Goal: Task Accomplishment & Management: Use online tool/utility

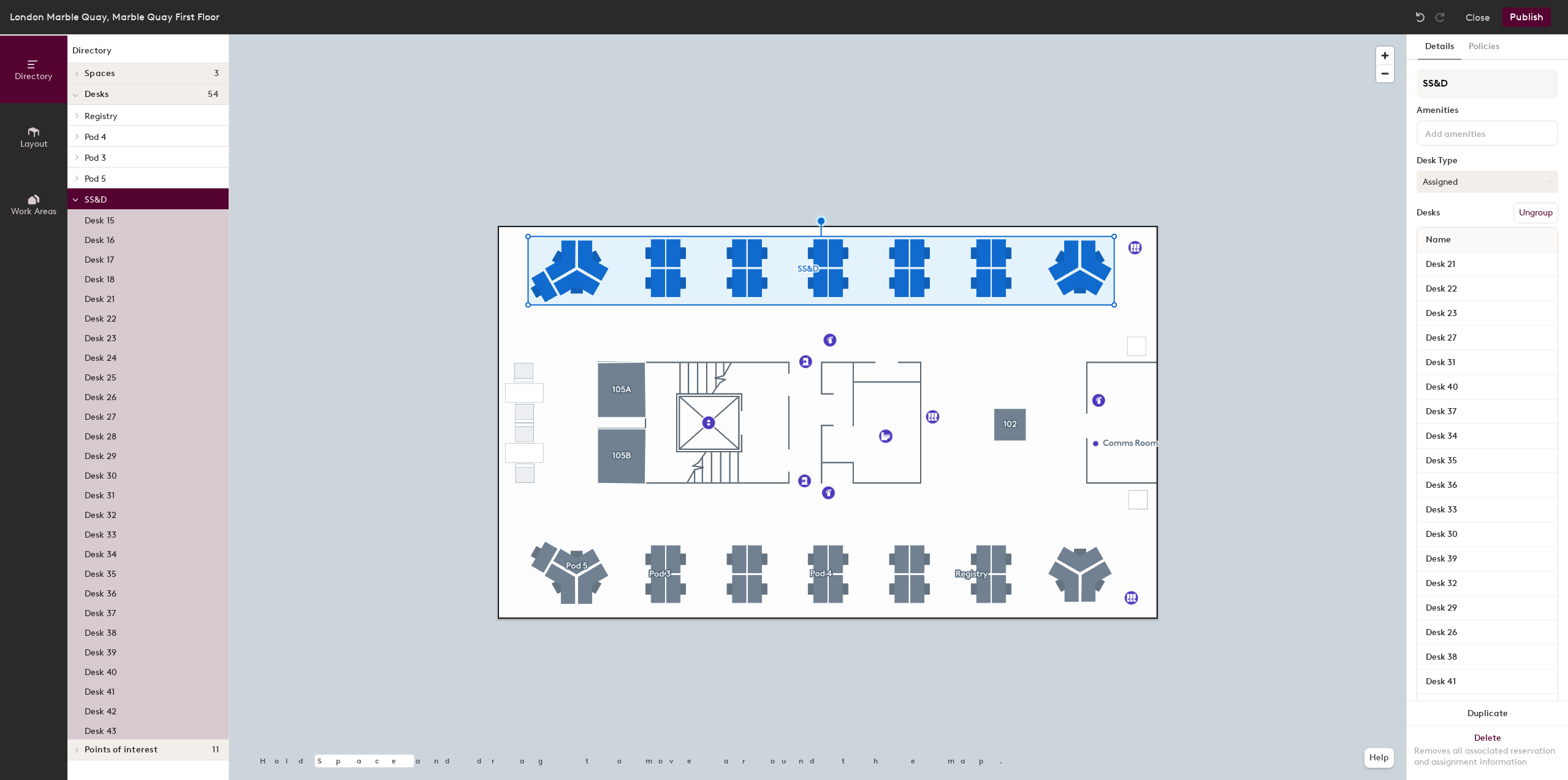
click at [1448, 172] on button "Assigned" at bounding box center [1487, 182] width 141 height 22
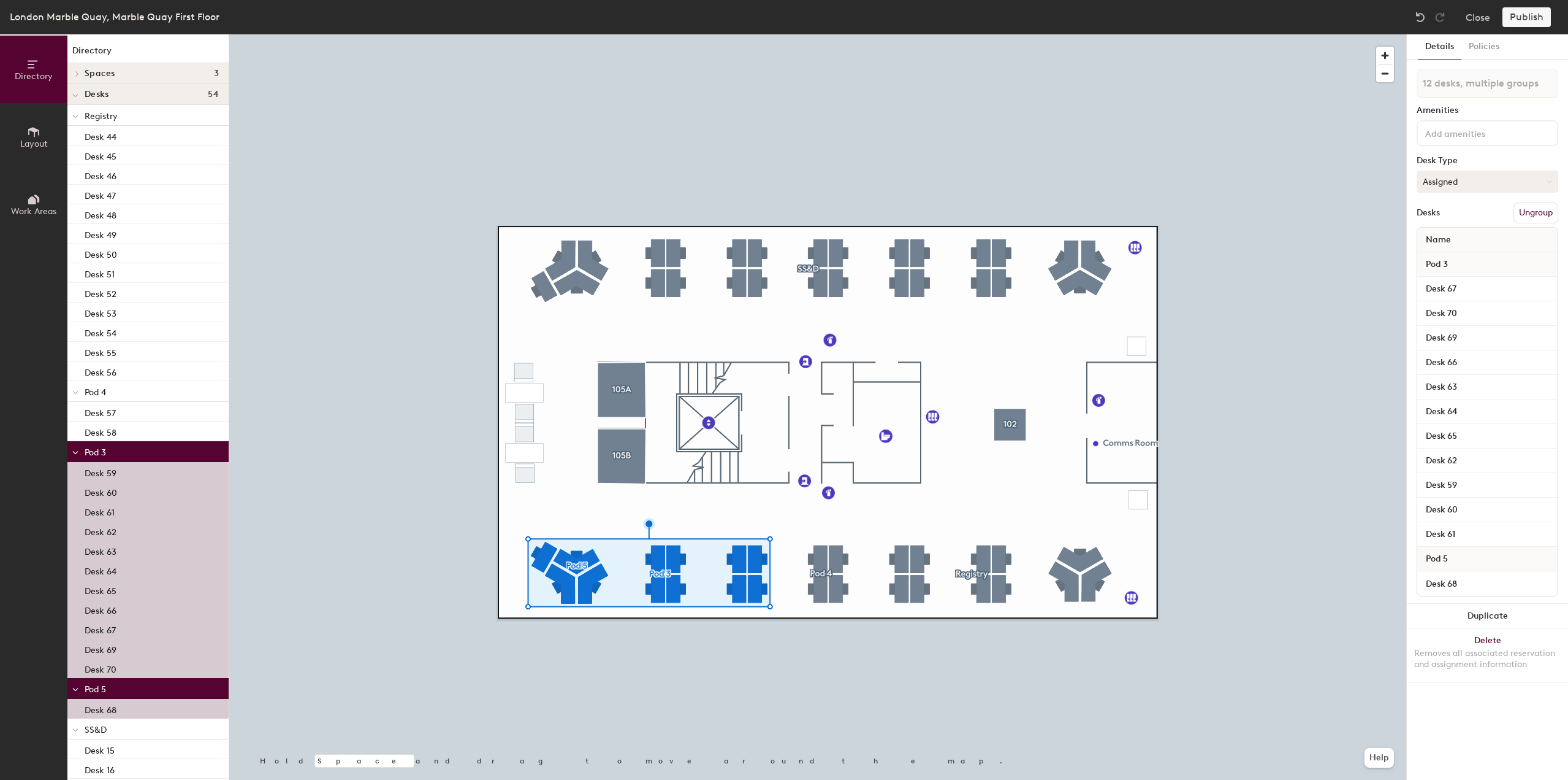
click at [1471, 186] on button "Assigned" at bounding box center [1487, 182] width 141 height 22
click at [1453, 238] on div "Hot" at bounding box center [1478, 238] width 123 height 19
click at [1436, 177] on button "Hot" at bounding box center [1487, 182] width 141 height 22
click at [1433, 235] on div "Hot" at bounding box center [1478, 238] width 123 height 19
click at [1532, 17] on button "Publish" at bounding box center [1526, 17] width 48 height 20
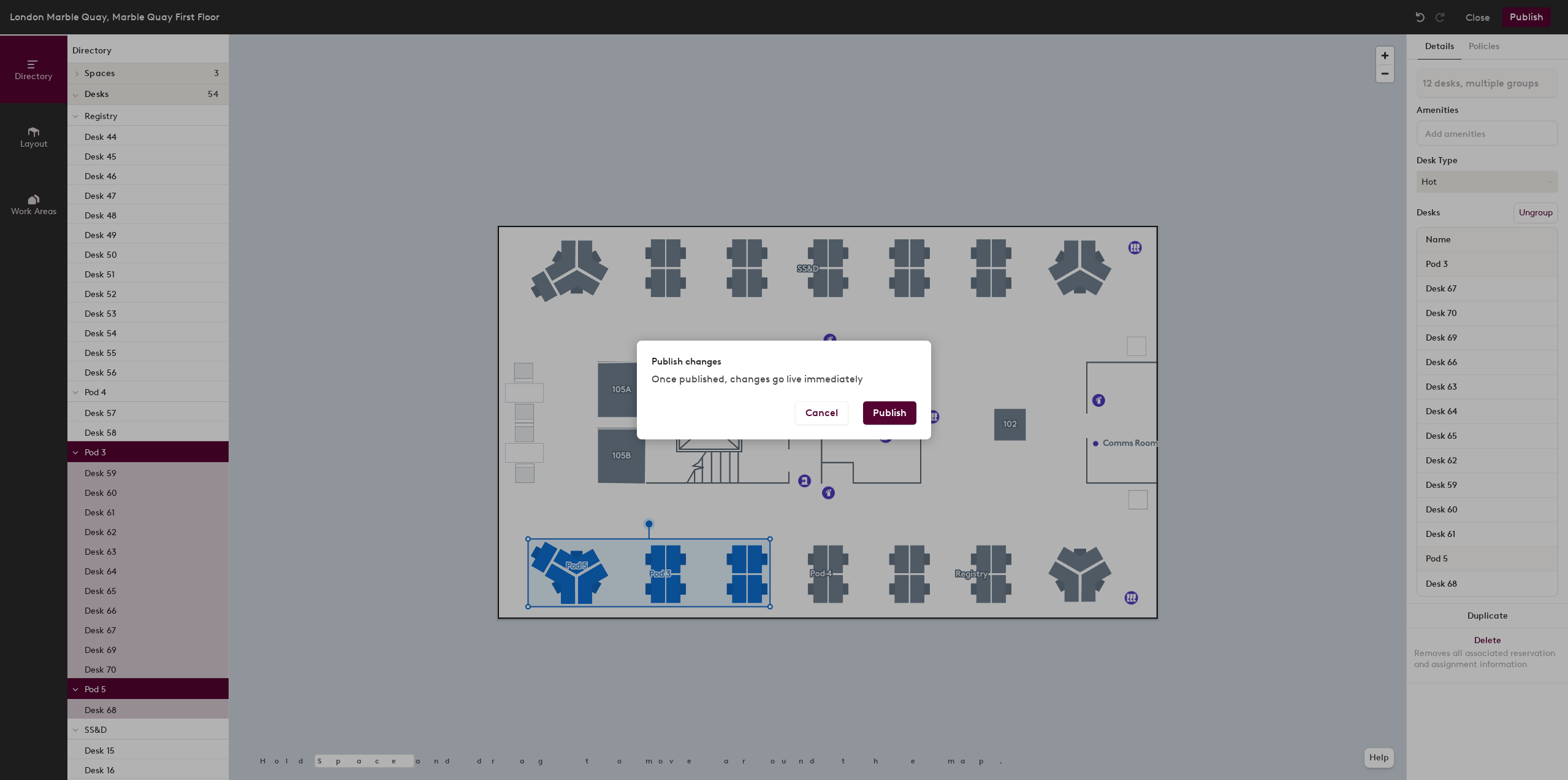
click at [890, 409] on button "Publish" at bounding box center [890, 413] width 53 height 24
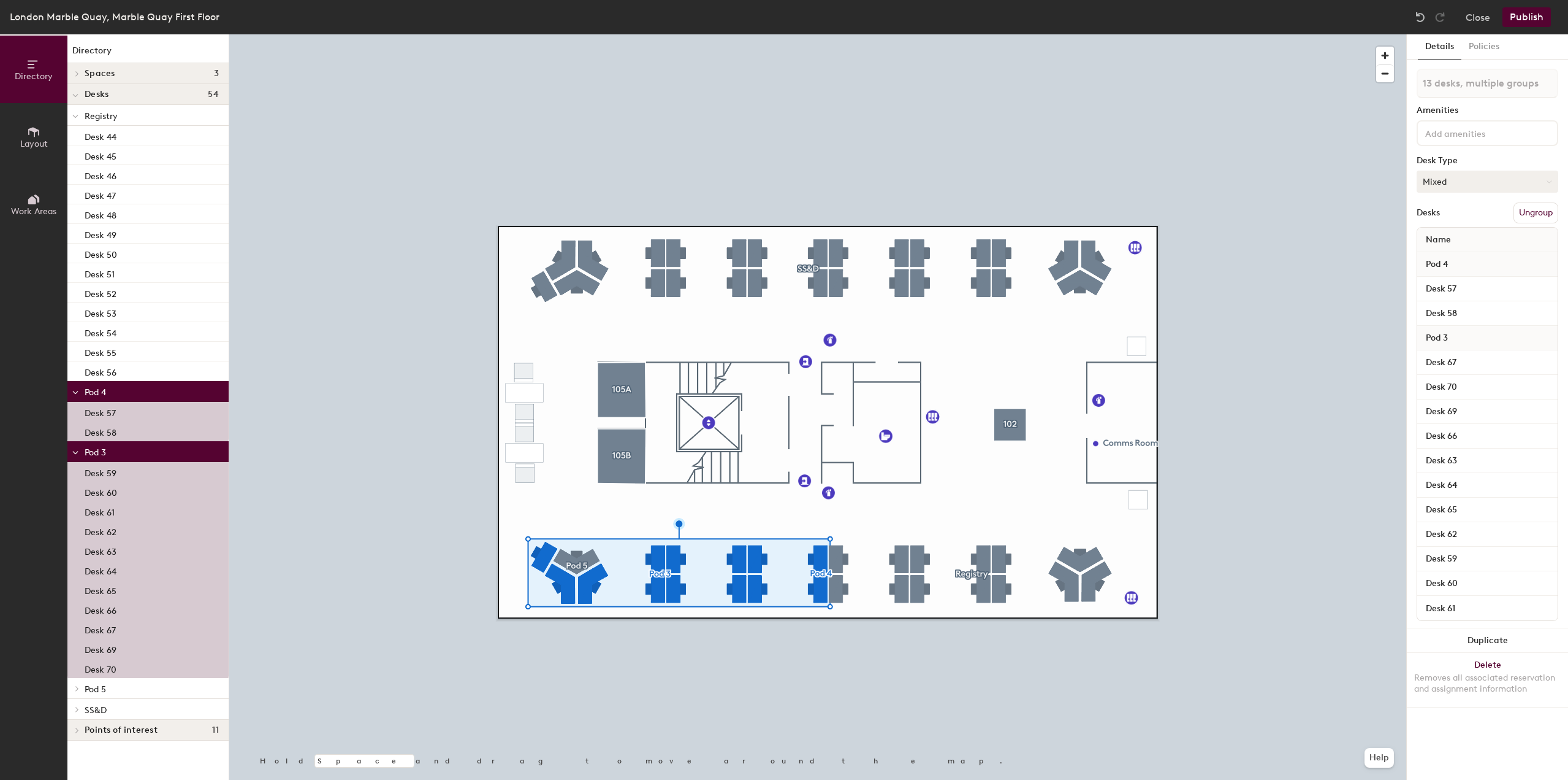
click at [1468, 174] on button "Mixed" at bounding box center [1487, 182] width 141 height 22
click at [1440, 238] on div "Hot" at bounding box center [1478, 238] width 123 height 19
click at [1524, 12] on button "Publish" at bounding box center [1526, 17] width 48 height 20
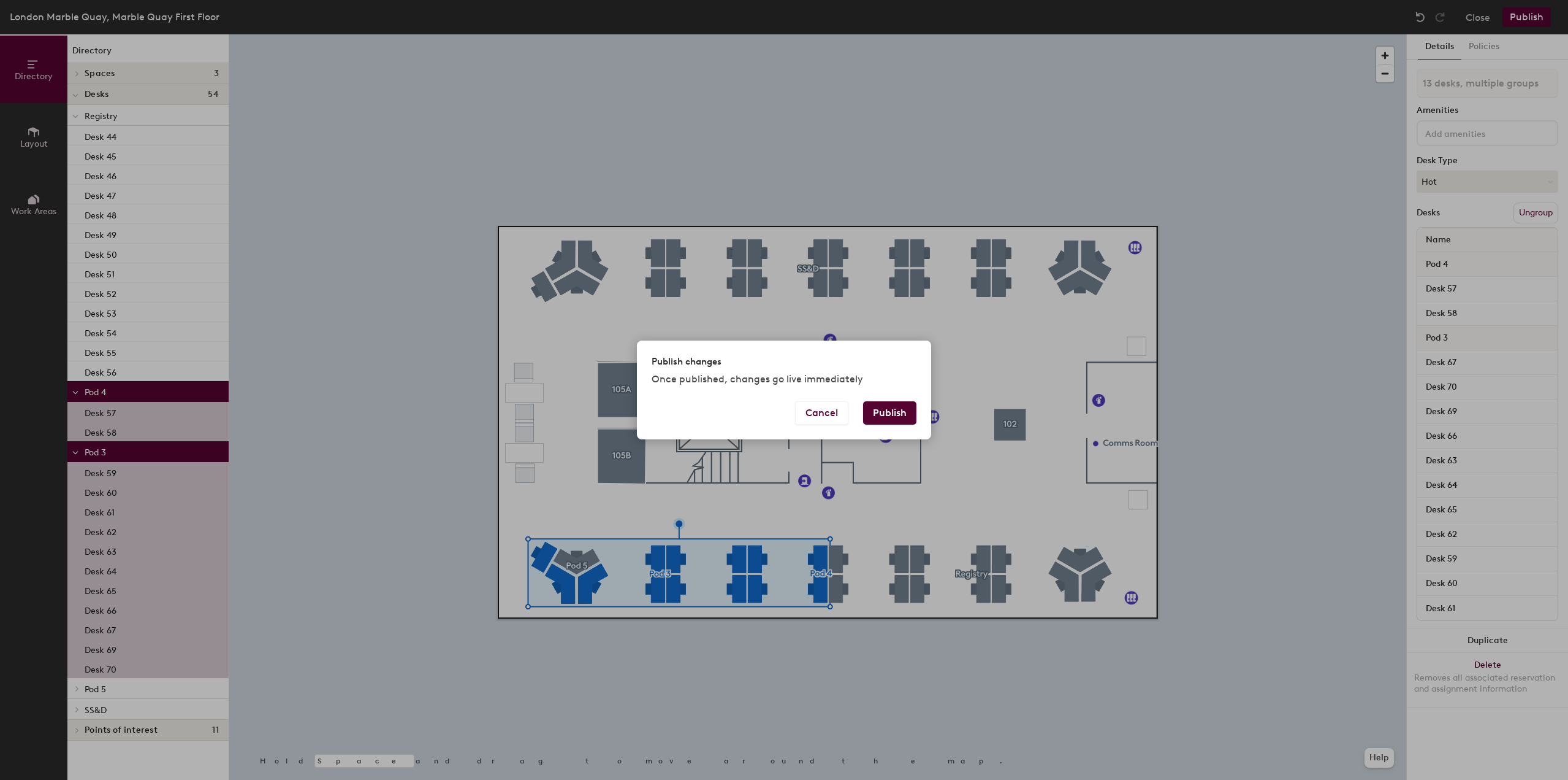
click at [891, 414] on button "Publish" at bounding box center [890, 413] width 53 height 24
